Goal: Information Seeking & Learning: Learn about a topic

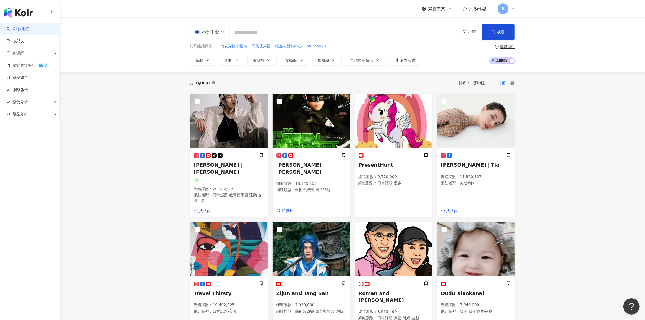
click at [247, 33] on input "search" at bounding box center [345, 32] width 226 height 10
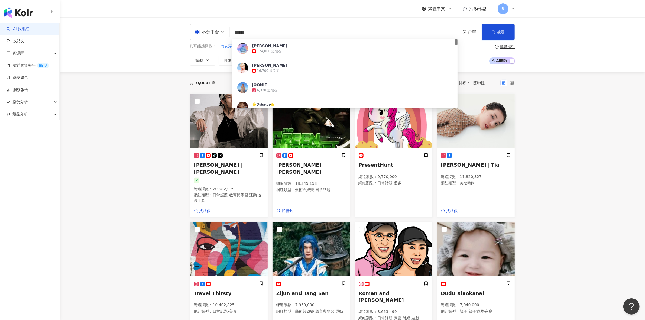
type input "*******"
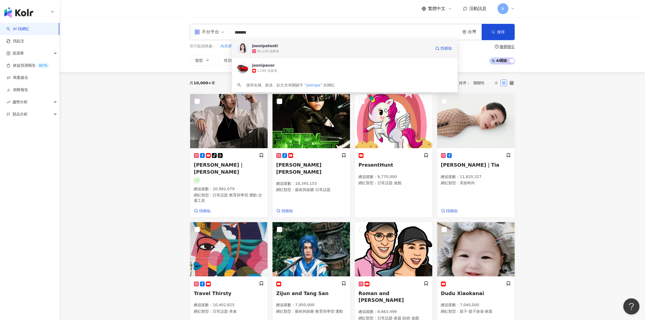
click at [287, 47] on span "joonipatooti" at bounding box center [341, 45] width 179 height 5
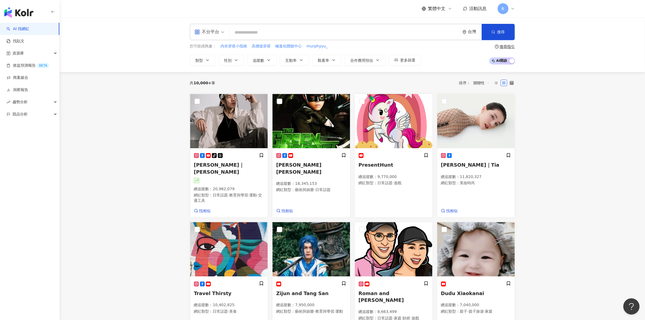
click at [241, 33] on input "search" at bounding box center [345, 32] width 226 height 10
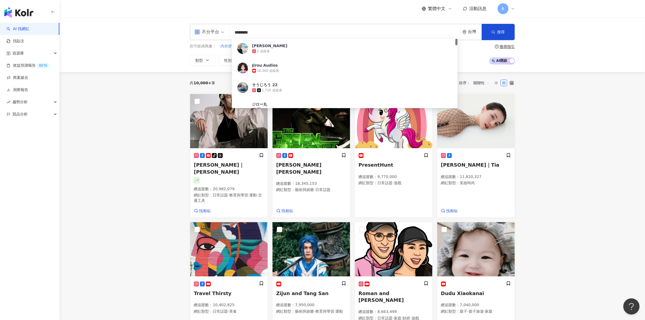
type input "*********"
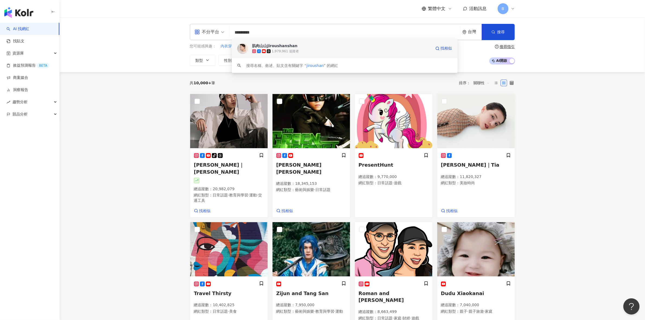
click at [281, 43] on div "肌肉山山jiroushanshan" at bounding box center [275, 45] width 46 height 5
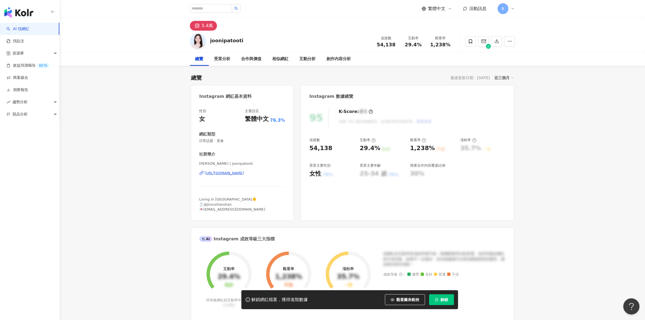
click at [449, 301] on button "解鎖" at bounding box center [441, 299] width 25 height 11
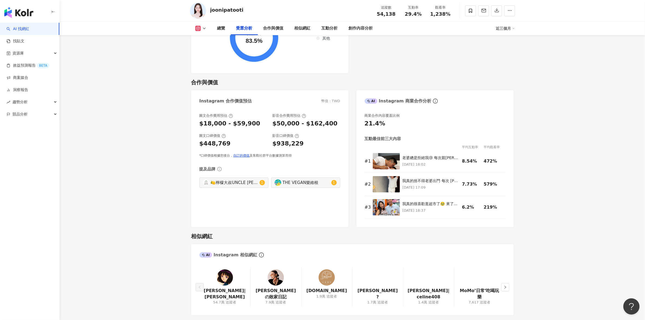
scroll to position [711, 0]
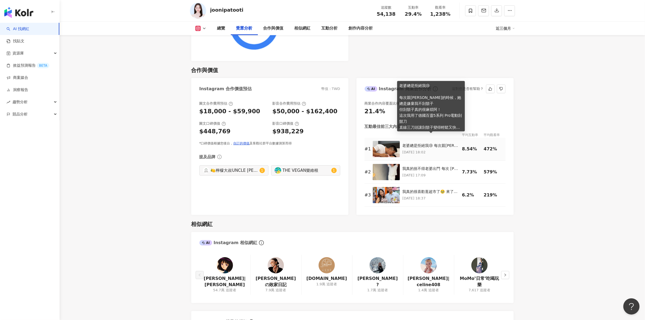
click at [418, 143] on div "老婆總是拒絕我😢 每次親[PERSON_NAME]的時候，她總是嫌棄我不刮鬍子 但刮鬍子真的很麻煩阿！ 這次我用了德國百靈5系列 Pro電動刮鬍刀 直線三刀頭…" at bounding box center [431, 145] width 57 height 5
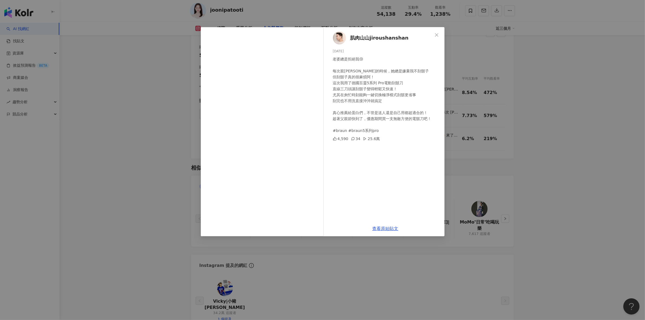
scroll to position [677, 0]
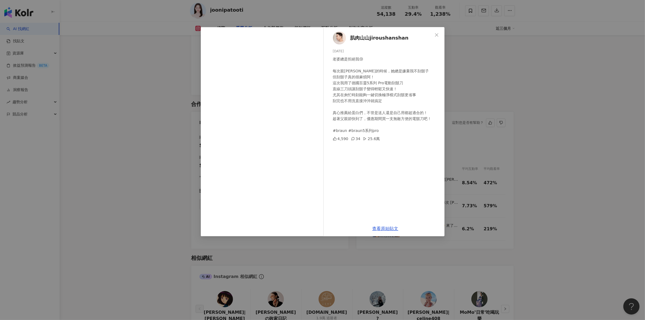
click at [538, 94] on div "肌肉山山jiroushanshan 2025/7/20 老婆總是拒絕我😢 每次親Jooni的時候，她總是嫌棄我不刮鬍子 但刮鬍子真的很麻煩阿！ 這次我用了德國…" at bounding box center [322, 160] width 645 height 320
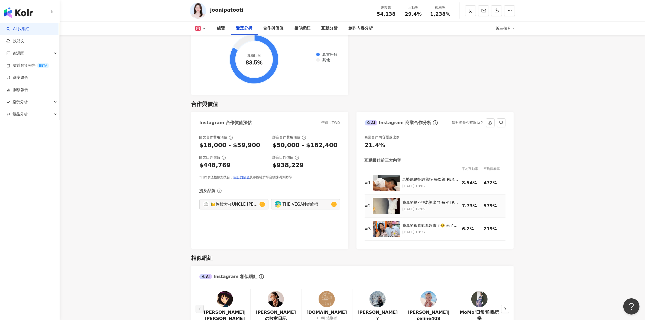
click at [382, 198] on img at bounding box center [386, 206] width 27 height 16
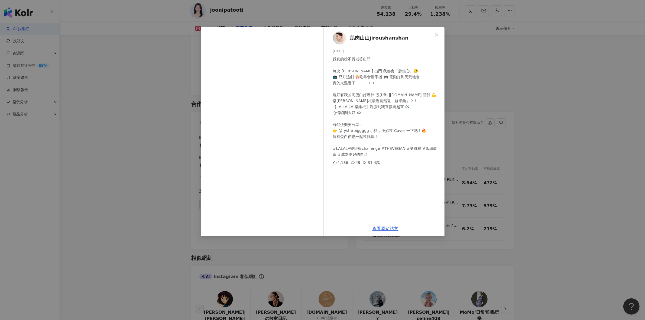
click at [358, 190] on div "肌肉山山jiroushanshan 2025/9/24 我真的捨不得老婆出門 每次 Jooni 出門 我都會「超傷心」🥲 📺 只好追劇 🍿吃零食滑手機 🎮 電…" at bounding box center [386, 124] width 118 height 194
click at [436, 34] on icon "close" at bounding box center [436, 34] width 3 height 3
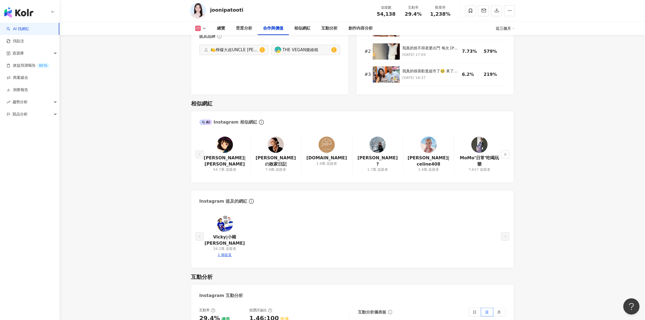
scroll to position [847, 0]
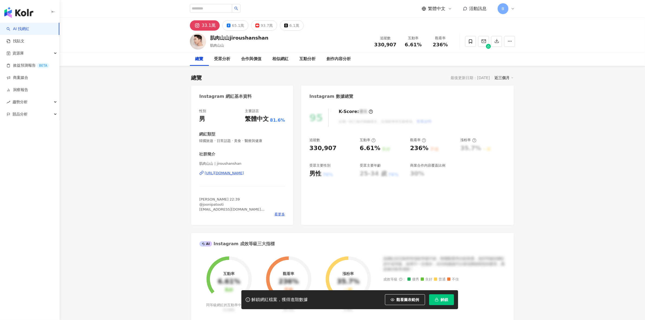
click at [441, 304] on button "解鎖" at bounding box center [441, 299] width 25 height 11
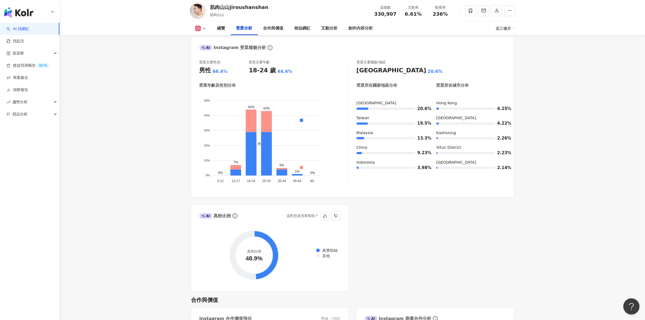
scroll to position [474, 0]
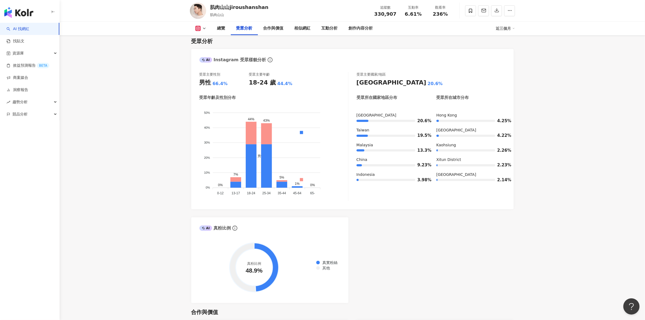
click at [468, 232] on div "AI Instagram 受眾樣貌分析 受眾主要性別 男性 66.4% 受眾主要年齡 18-24 歲 44.4% 受眾年齡及性別分布 男性 女性 50% 50…" at bounding box center [352, 176] width 322 height 254
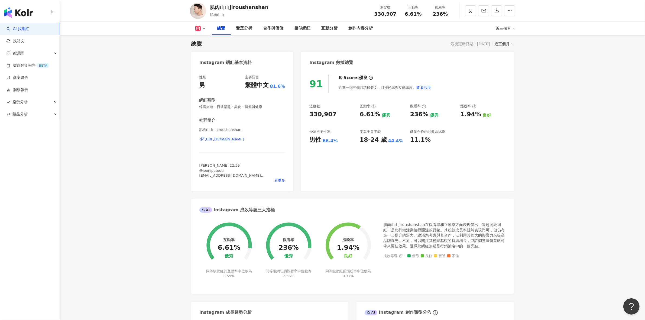
scroll to position [0, 0]
